Goal: Obtain resource: Download file/media

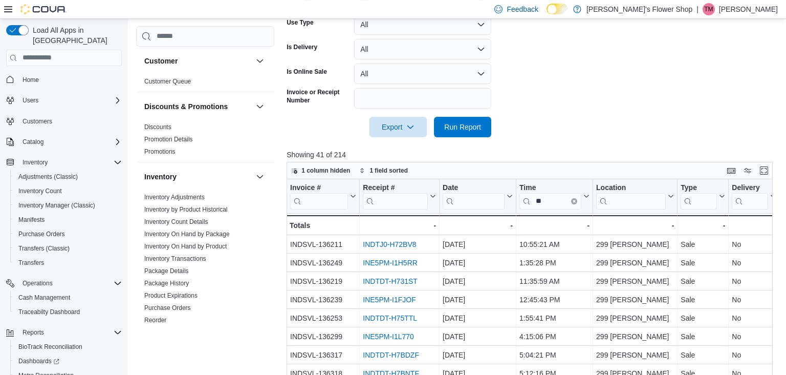
scroll to position [474, 0]
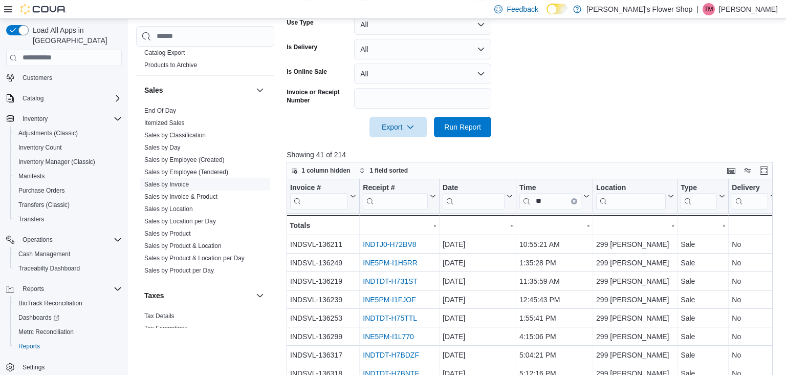
click at [187, 182] on link "Sales by Invoice" at bounding box center [166, 183] width 45 height 7
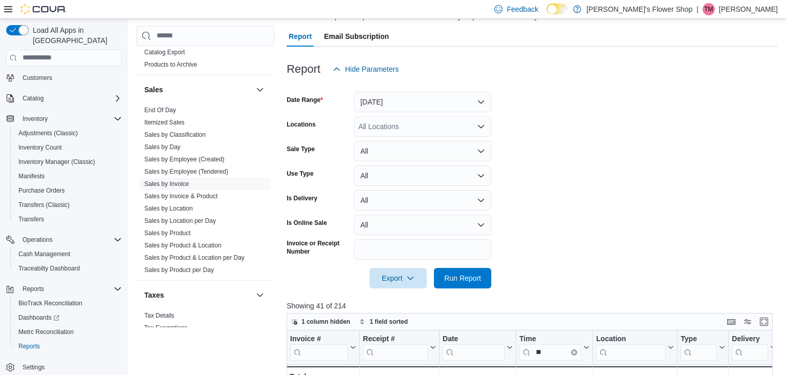
scroll to position [96, 0]
click at [445, 282] on span "Run Report" at bounding box center [462, 278] width 37 height 10
click at [399, 283] on span "Export" at bounding box center [398, 278] width 45 height 20
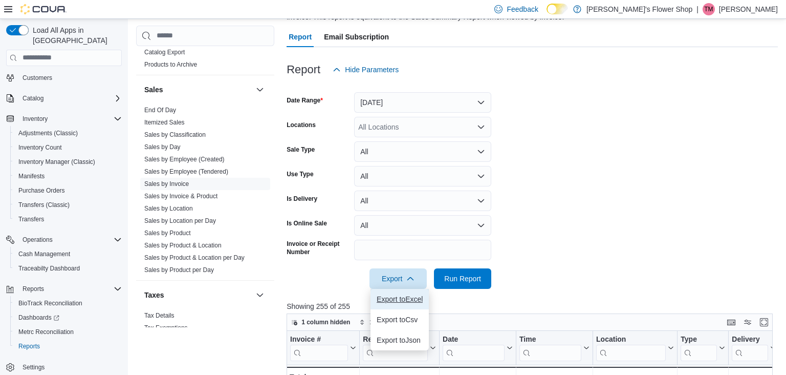
click at [399, 302] on span "Export to Excel" at bounding box center [400, 299] width 46 height 8
